Goal: Task Accomplishment & Management: Manage account settings

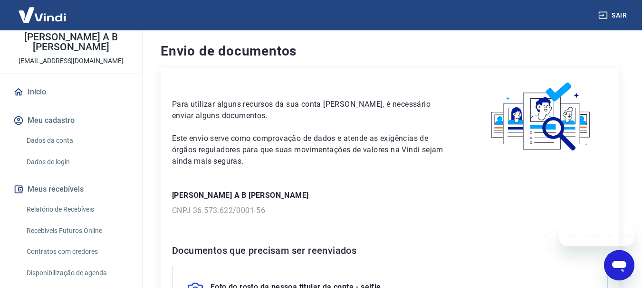
click at [44, 131] on link "Dados da conta" at bounding box center [77, 140] width 108 height 19
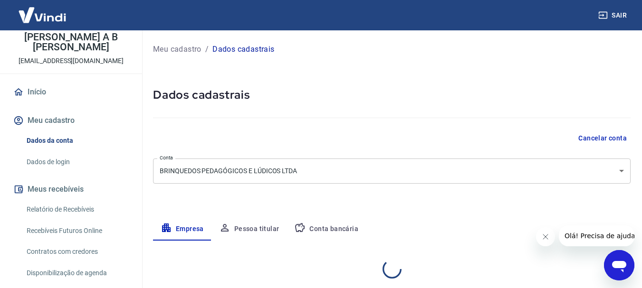
select select "SP"
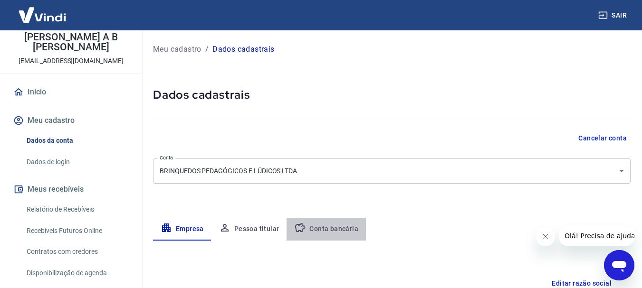
click at [326, 230] on button "Conta bancária" at bounding box center [325, 229] width 79 height 23
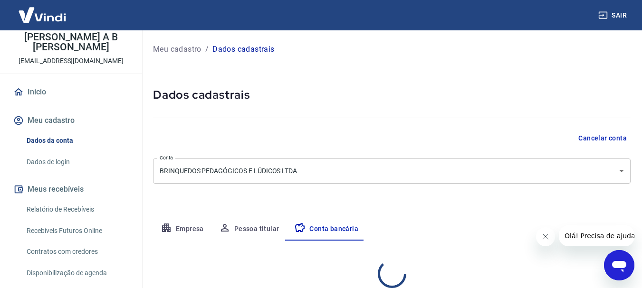
select select "1"
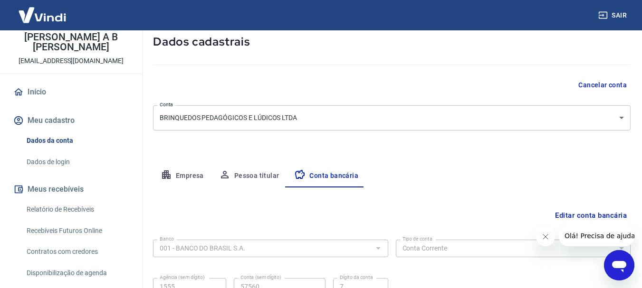
scroll to position [144, 0]
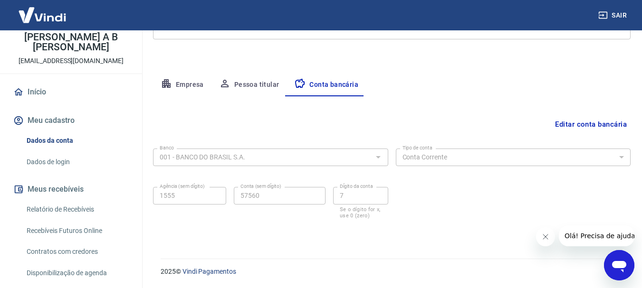
drag, startPoint x: 38, startPoint y: 111, endPoint x: 39, endPoint y: 102, distance: 9.1
click at [38, 110] on button "Meu cadastro" at bounding box center [70, 120] width 119 height 21
click at [248, 82] on button "Pessoa titular" at bounding box center [249, 85] width 76 height 23
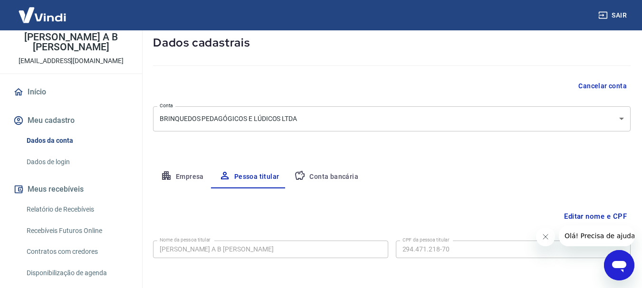
scroll to position [92, 0]
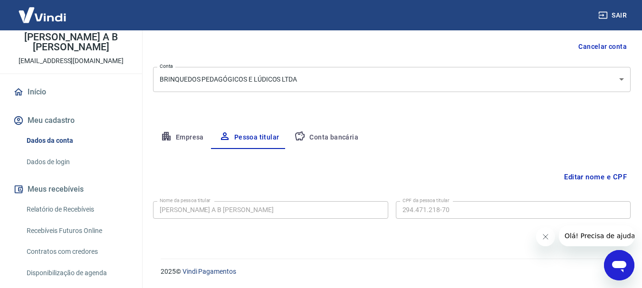
click at [187, 138] on button "Empresa" at bounding box center [182, 137] width 58 height 23
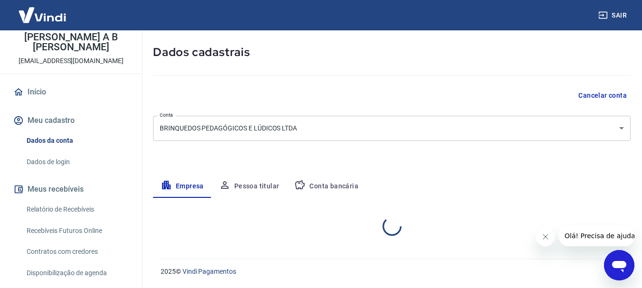
select select "SP"
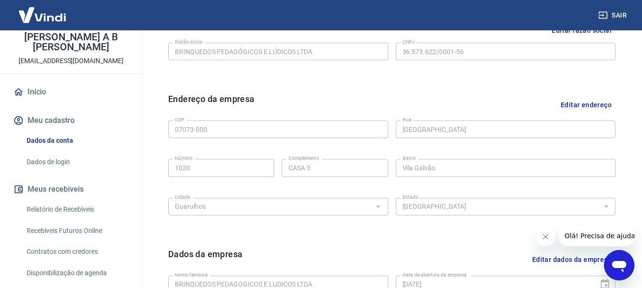
scroll to position [159, 0]
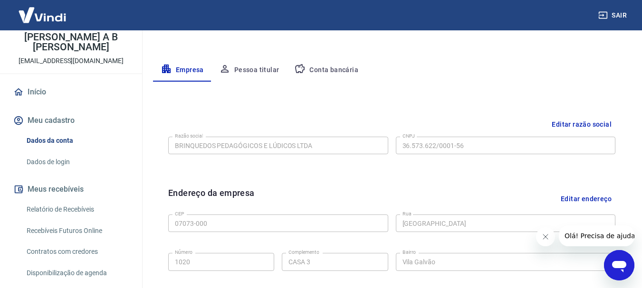
click at [34, 113] on button "Meu cadastro" at bounding box center [70, 120] width 119 height 21
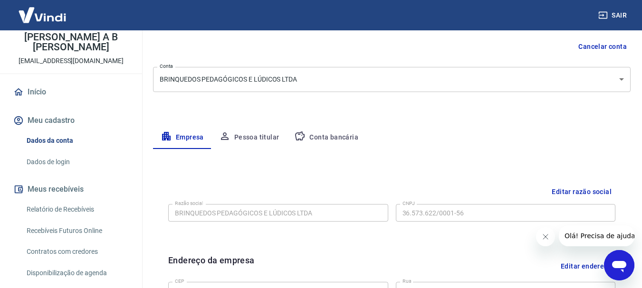
scroll to position [0, 0]
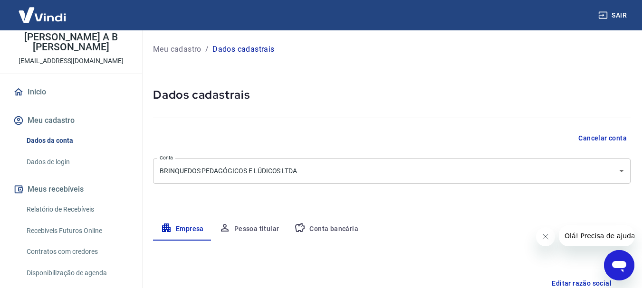
click at [49, 110] on button "Meu cadastro" at bounding box center [70, 120] width 119 height 21
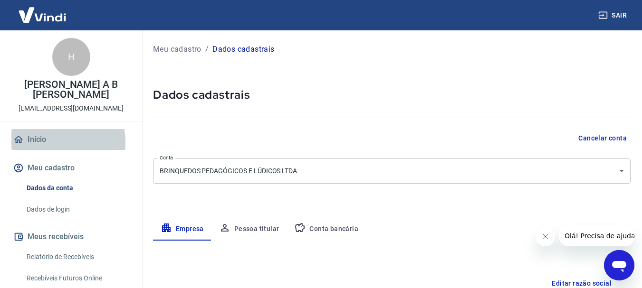
click at [52, 132] on link "Início" at bounding box center [70, 139] width 119 height 21
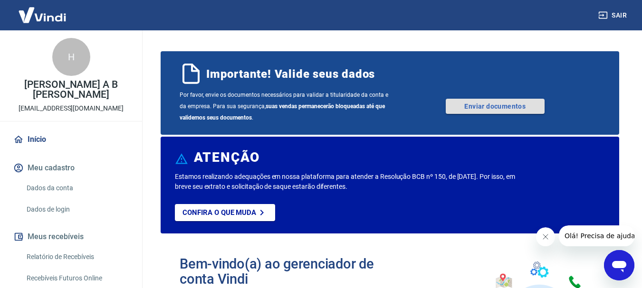
click at [516, 101] on link "Enviar documentos" at bounding box center [495, 106] width 99 height 15
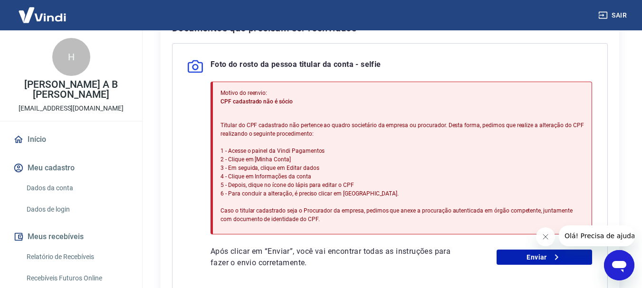
scroll to position [252, 0]
